Goal: Register for event/course

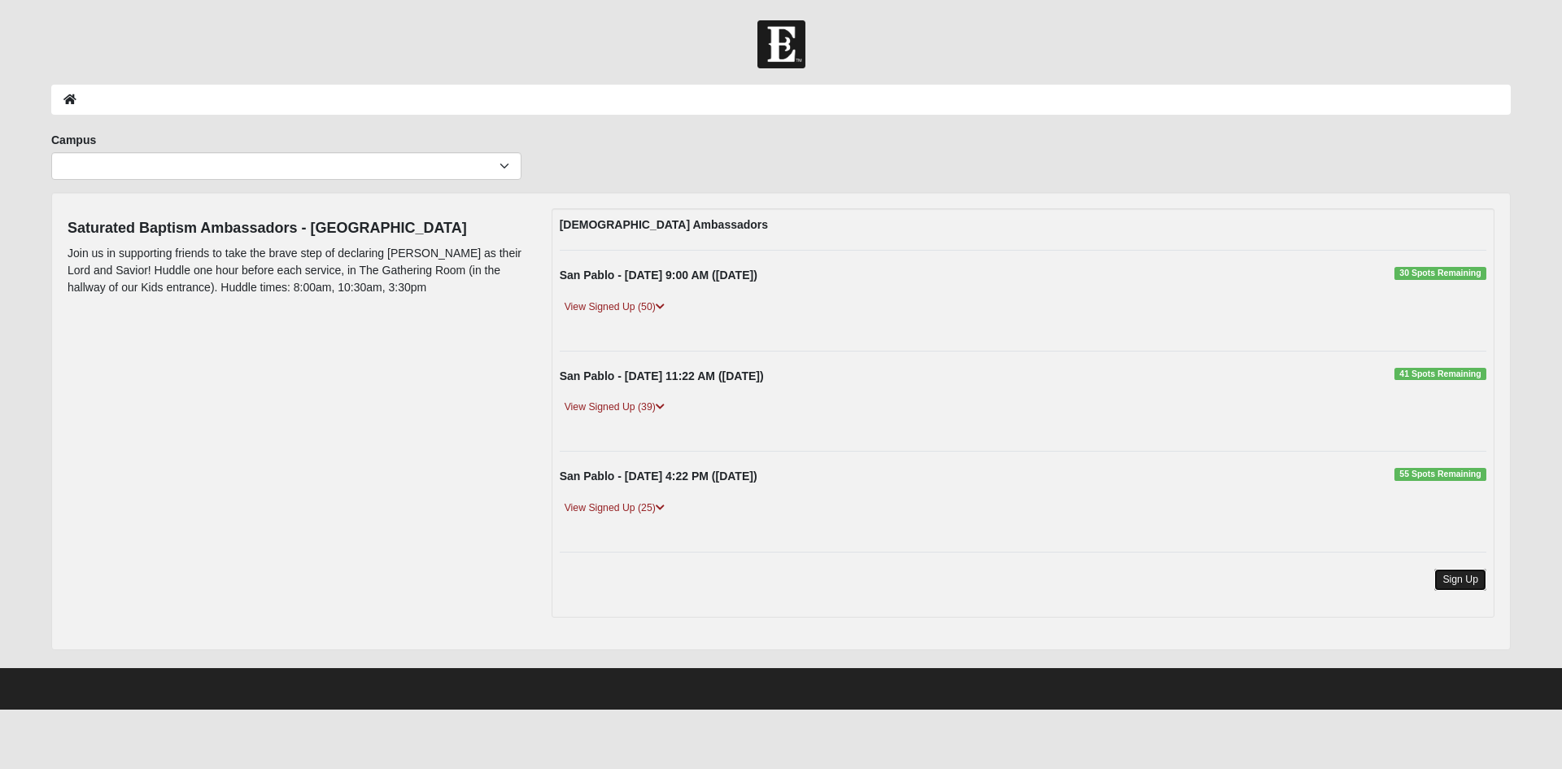
click at [1456, 580] on link "Sign Up" at bounding box center [1460, 580] width 52 height 22
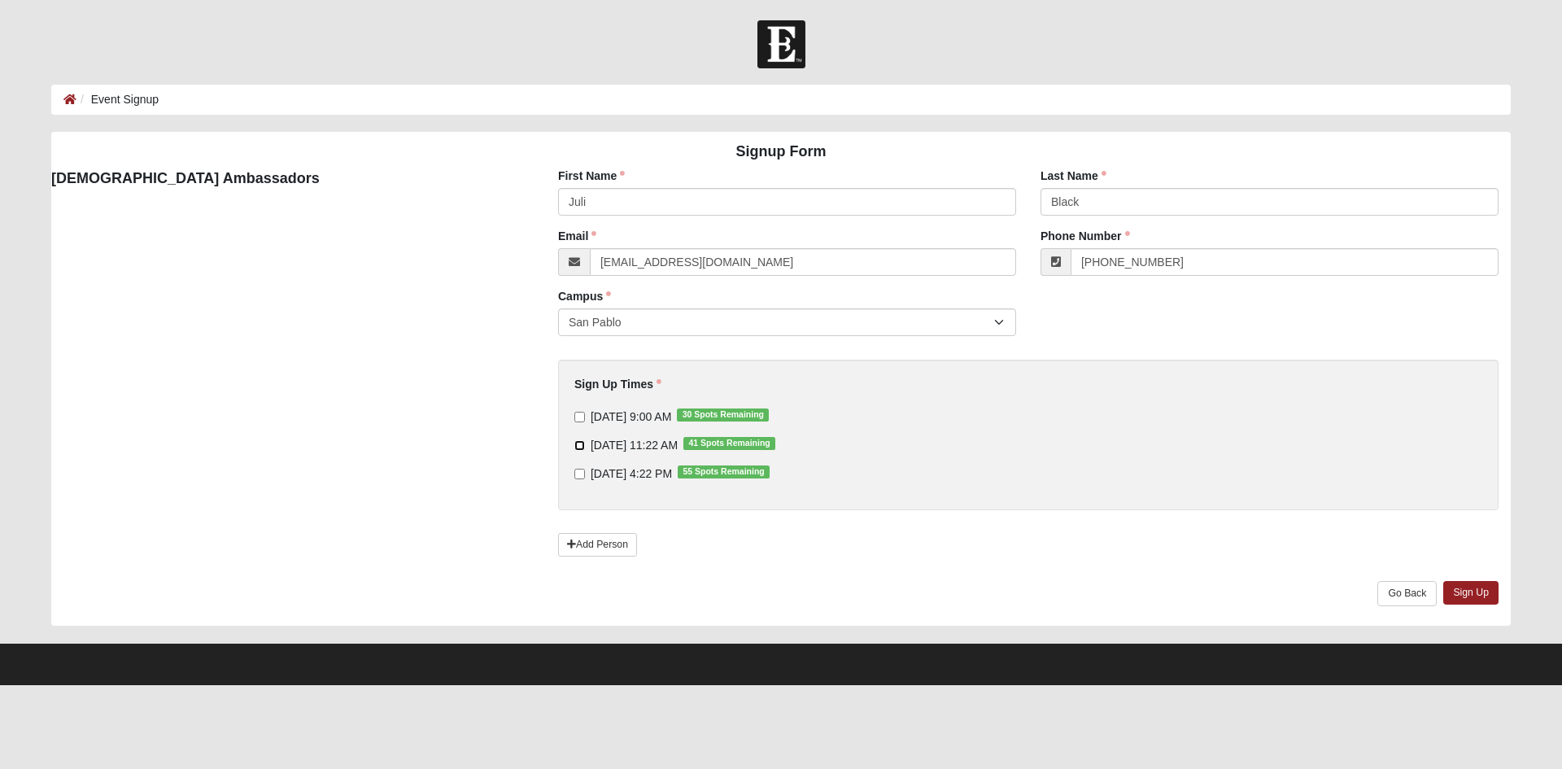
click at [580, 444] on input "9/14/2025 11:22 AM 41 Spots Remaining" at bounding box center [579, 445] width 11 height 11
checkbox input "true"
click at [1458, 590] on link "Sign Up" at bounding box center [1470, 593] width 55 height 24
